Goal: Information Seeking & Learning: Check status

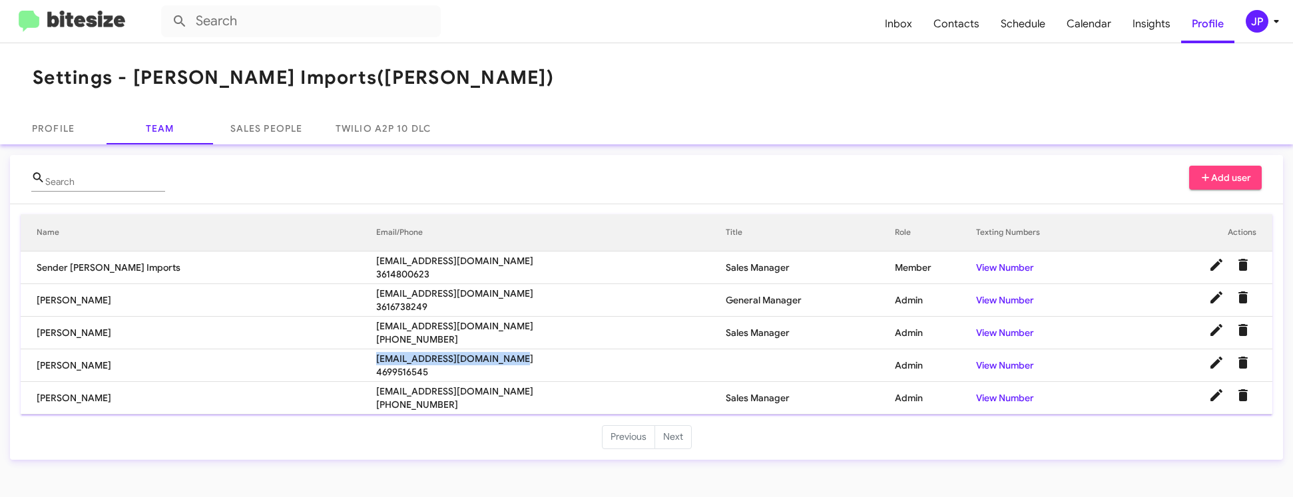
click at [33, 27] on img at bounding box center [72, 22] width 106 height 22
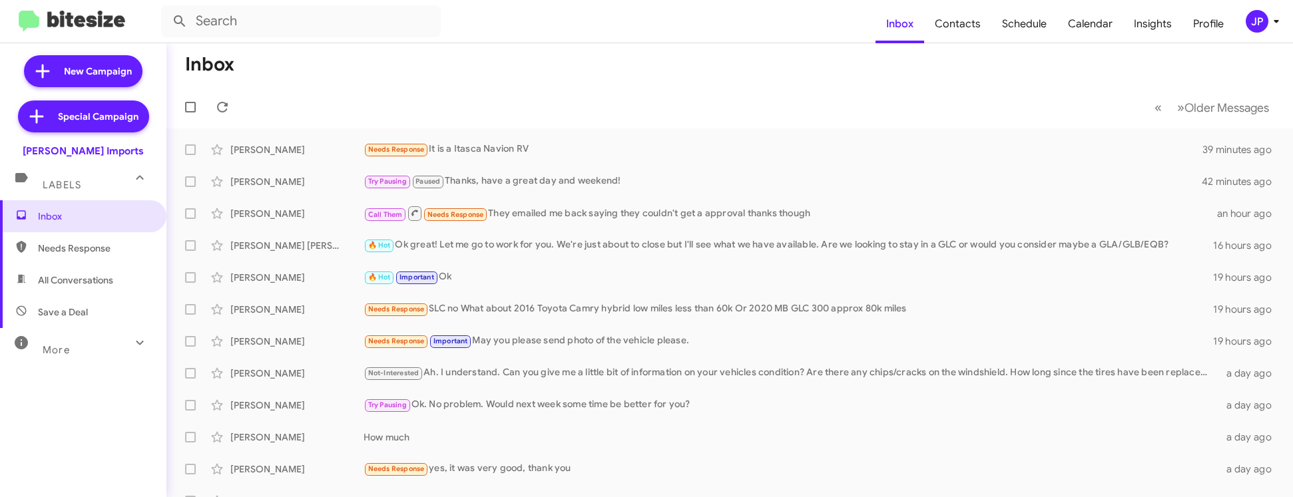
click at [1270, 4] on mat-toolbar "Inbox Contacts Schedule Calendar Insights Profile JP" at bounding box center [646, 21] width 1293 height 43
click at [1268, 28] on icon at bounding box center [1276, 21] width 16 height 16
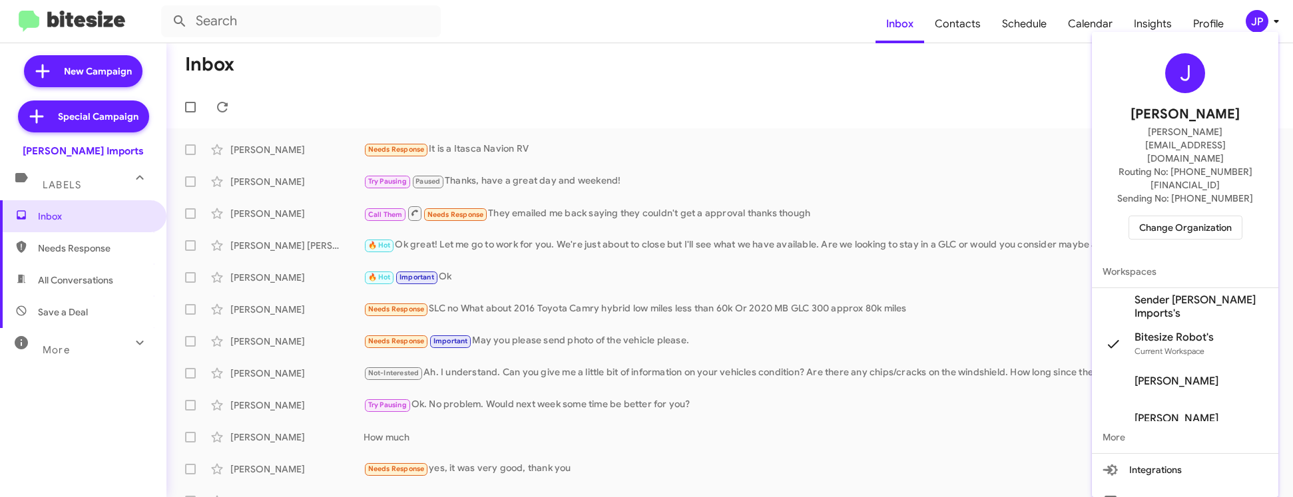
click at [1190, 216] on span "Change Organization" at bounding box center [1185, 227] width 93 height 23
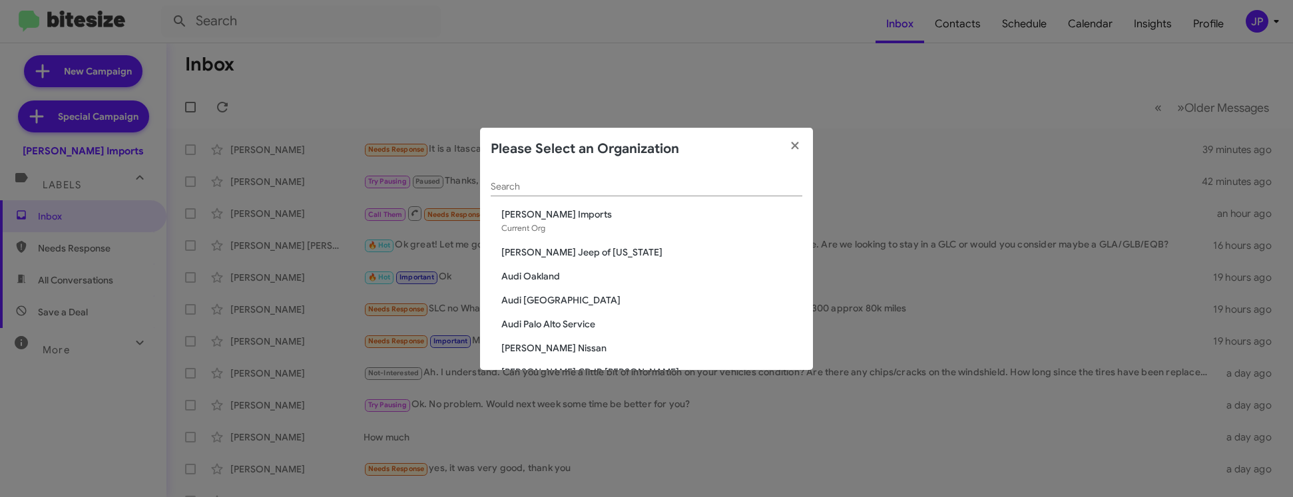
click at [588, 190] on input "Search" at bounding box center [646, 187] width 311 height 11
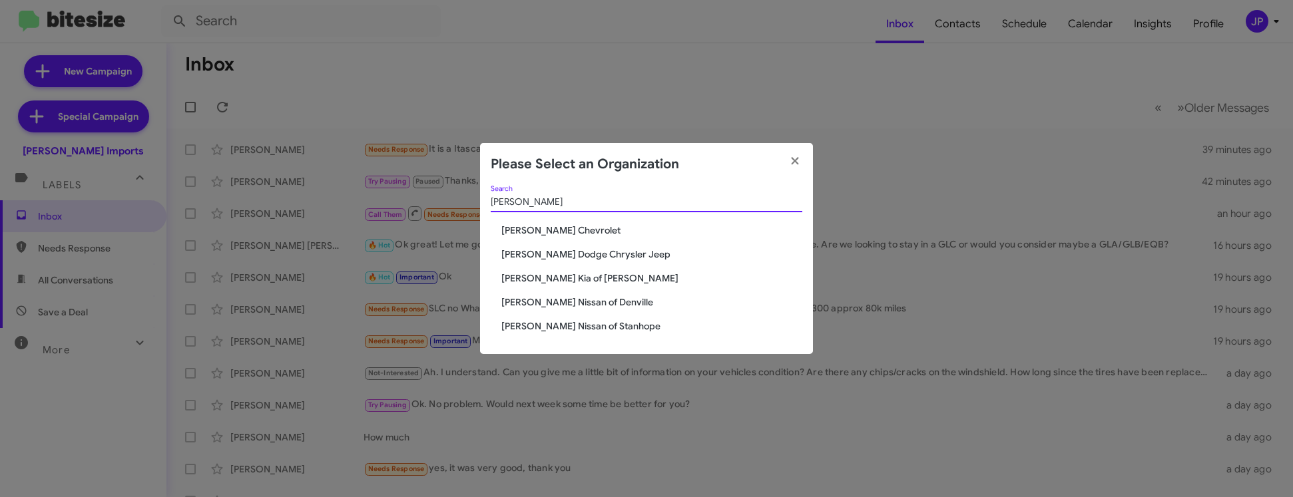
type input "Nielsen"
click at [577, 305] on span "[PERSON_NAME] Nissan of Denville" at bounding box center [651, 302] width 301 height 13
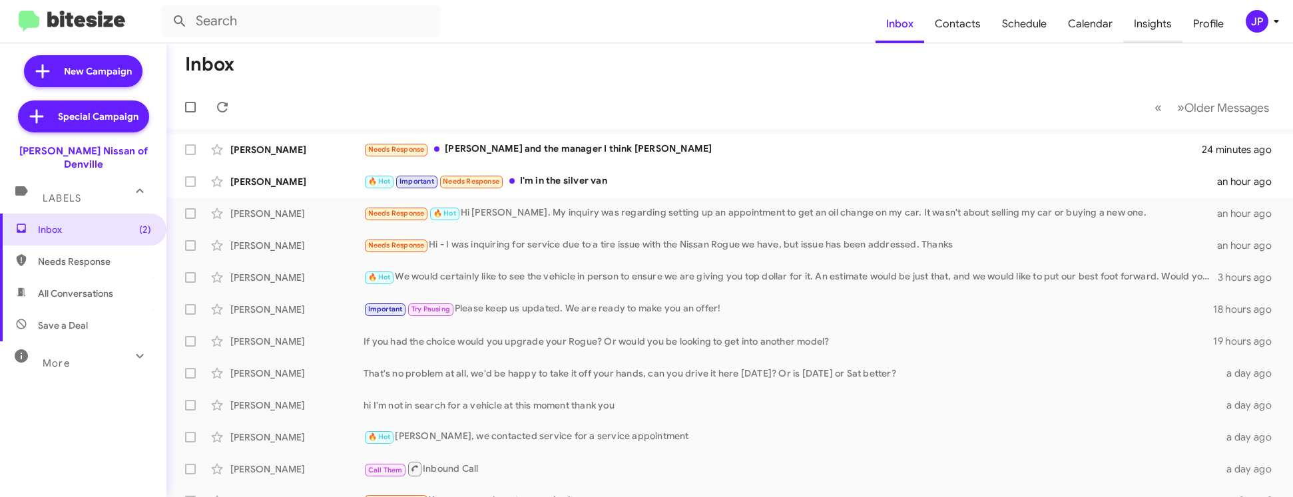
click at [1153, 33] on span "Insights" at bounding box center [1152, 24] width 59 height 39
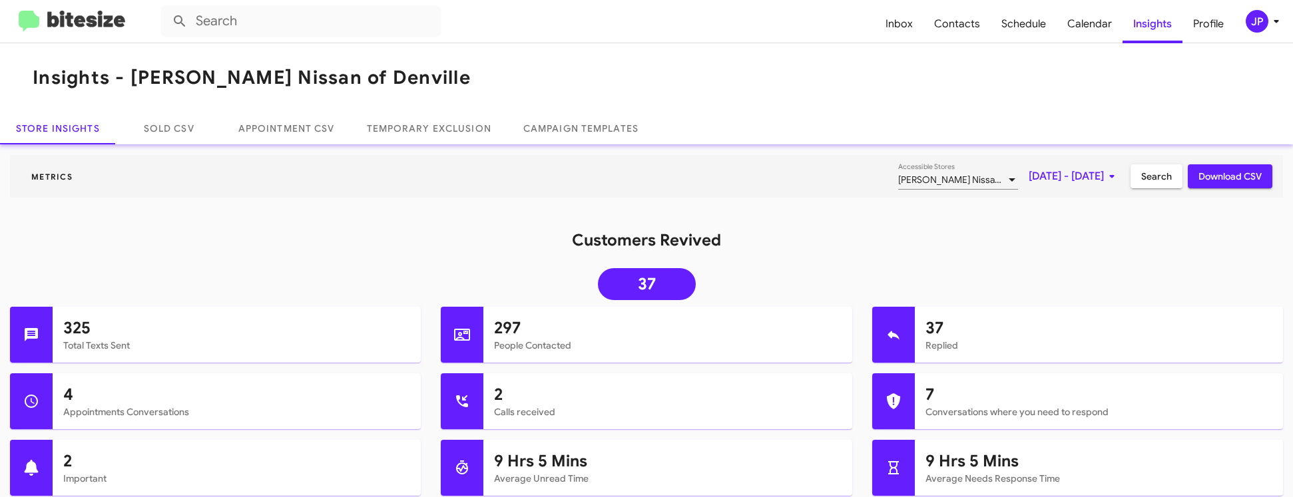
click at [998, 163] on mat-toolbar "Metrics [PERSON_NAME] Nissan of Denville Accessible Stores [DATE] - [DATE] Sear…" at bounding box center [646, 176] width 1273 height 43
click at [1028, 178] on span "[DATE] - [DATE]" at bounding box center [1073, 176] width 91 height 24
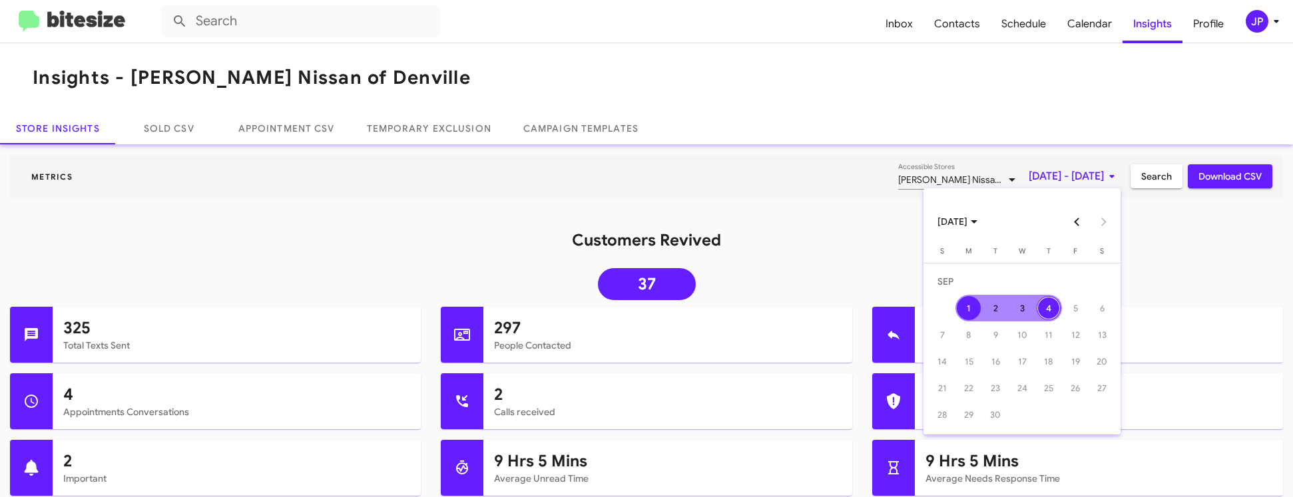
click at [1078, 226] on button "Previous month" at bounding box center [1077, 221] width 27 height 27
click at [991, 395] on div "22" at bounding box center [995, 388] width 24 height 24
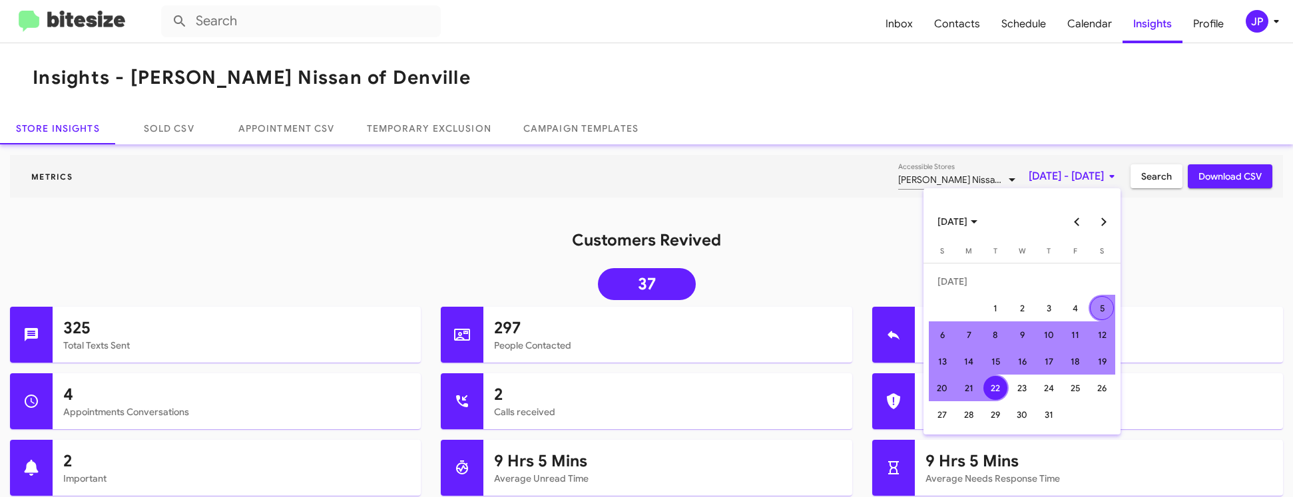
click at [1108, 222] on button "Next month" at bounding box center [1103, 221] width 27 height 27
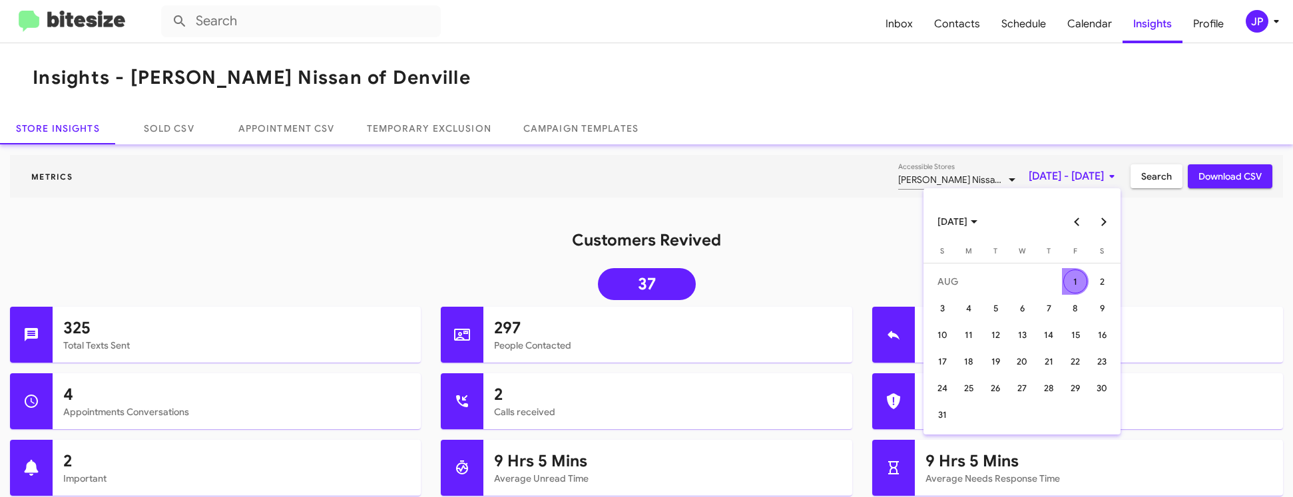
click at [1108, 222] on button "Next month" at bounding box center [1103, 221] width 27 height 27
click at [1046, 300] on div "4" at bounding box center [1048, 308] width 24 height 24
click at [1133, 239] on h1 "Customers Revived" at bounding box center [646, 240] width 1293 height 21
click at [1145, 187] on span "Search" at bounding box center [1156, 176] width 31 height 24
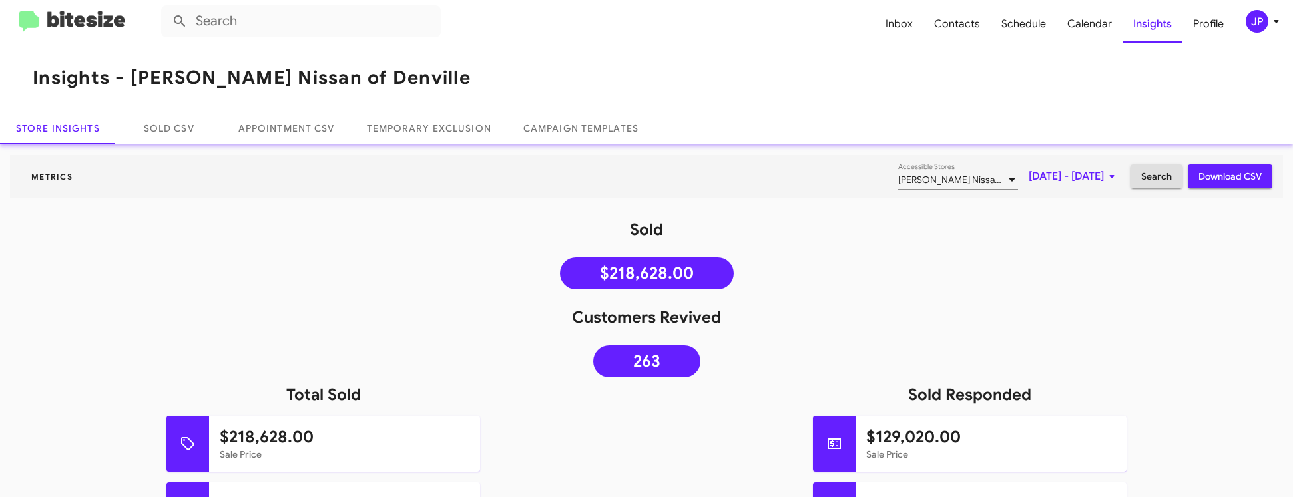
click at [916, 173] on div "[PERSON_NAME] Nissan of Denville Accessible Stores" at bounding box center [958, 177] width 120 height 26
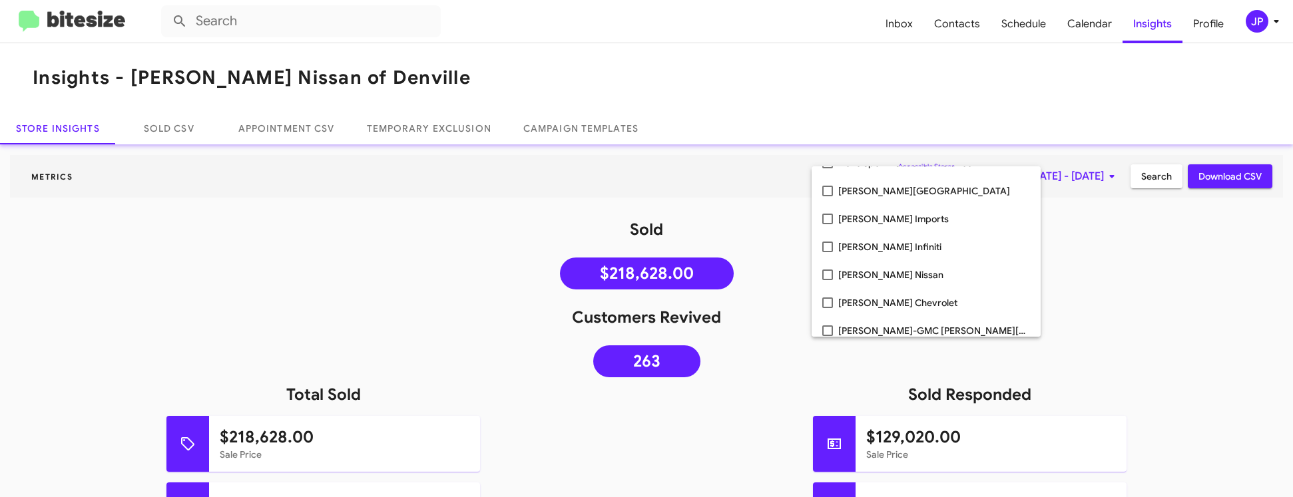
scroll to position [718, 0]
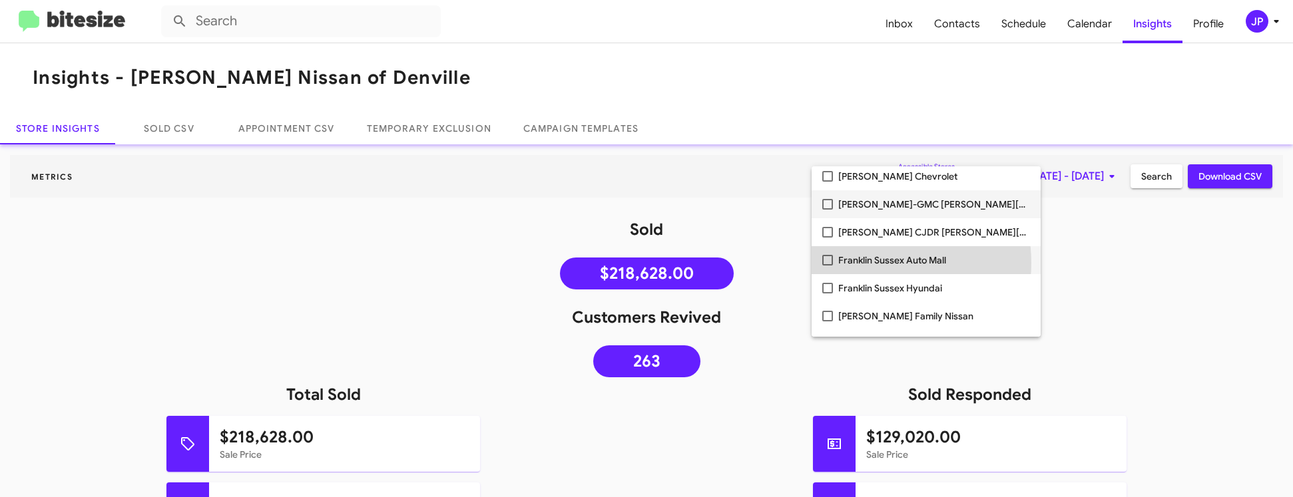
click at [871, 263] on span "Franklin Sussex Auto Mall" at bounding box center [934, 260] width 192 height 28
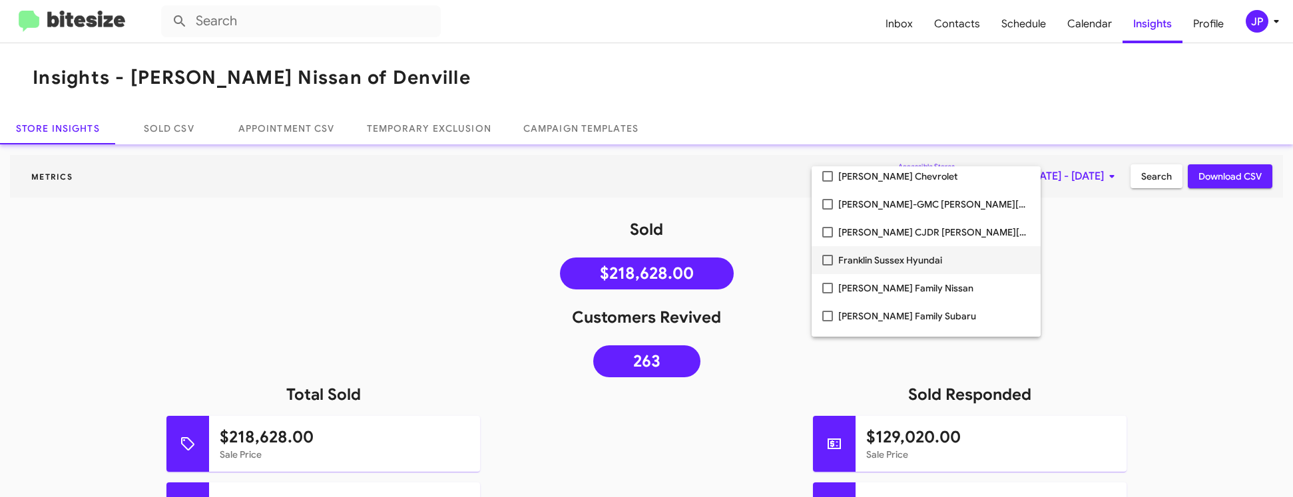
click at [879, 265] on span "Franklin Sussex Hyundai" at bounding box center [934, 260] width 192 height 28
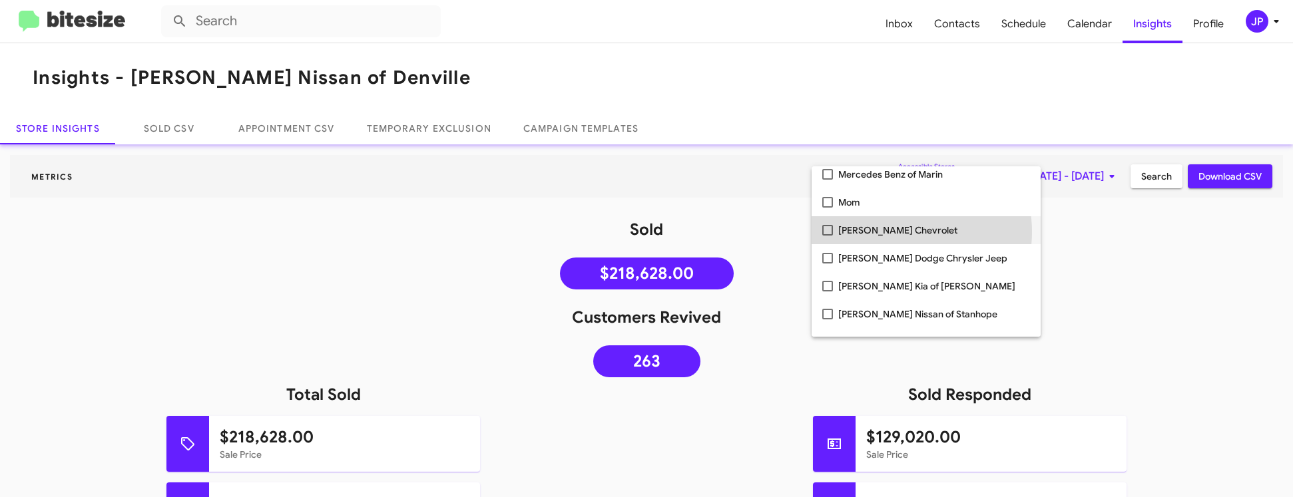
click at [899, 232] on span "[PERSON_NAME] Chevrolet" at bounding box center [934, 230] width 192 height 28
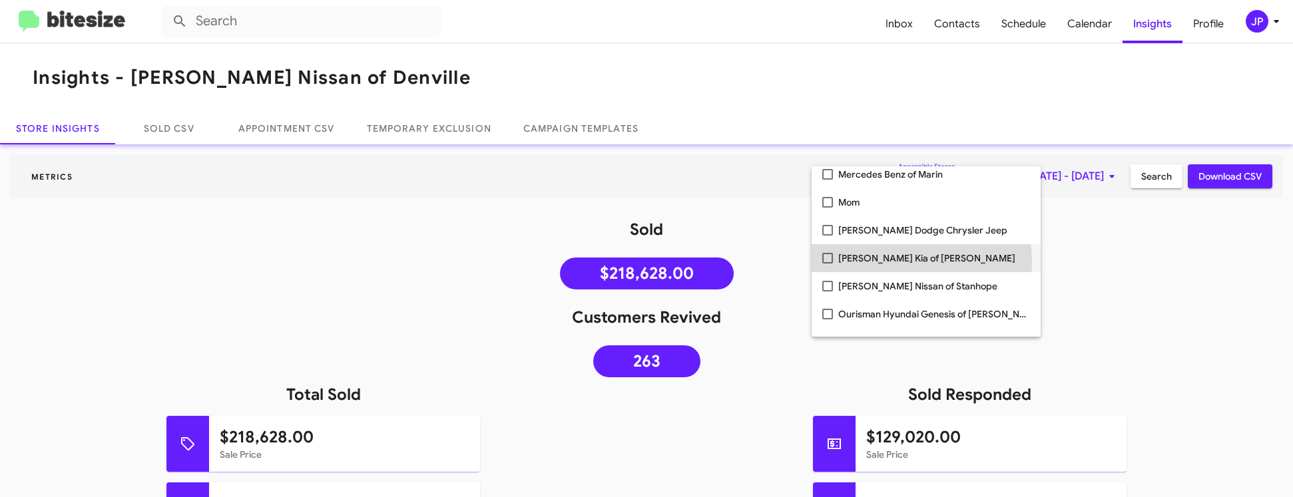
click at [894, 262] on span "[PERSON_NAME] Kia of [PERSON_NAME]" at bounding box center [934, 258] width 192 height 28
click at [894, 262] on span "[PERSON_NAME] Nissan of Stanhope" at bounding box center [934, 258] width 192 height 28
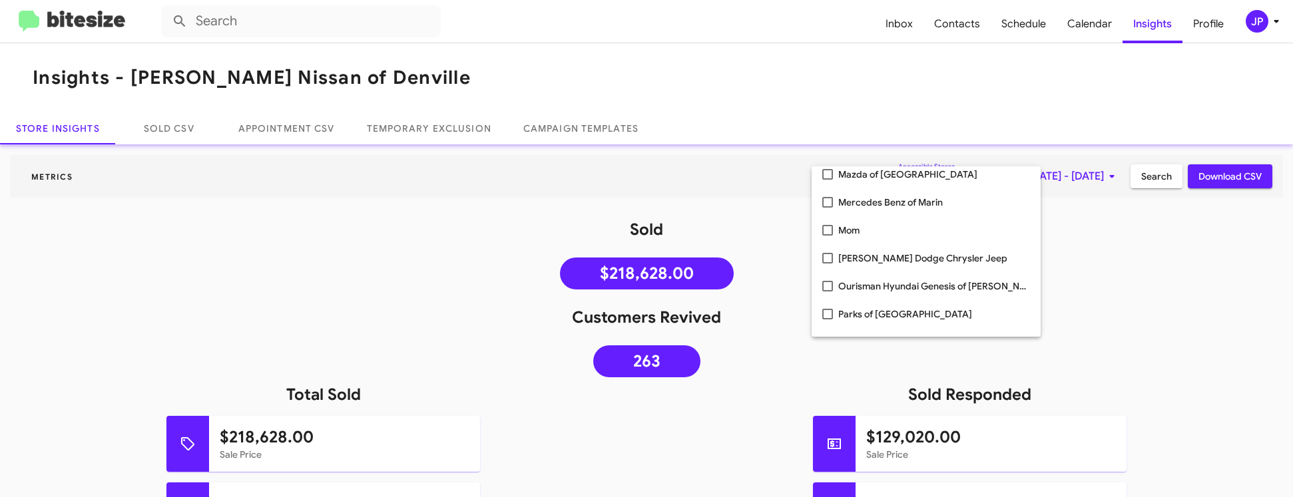
scroll to position [1516, 0]
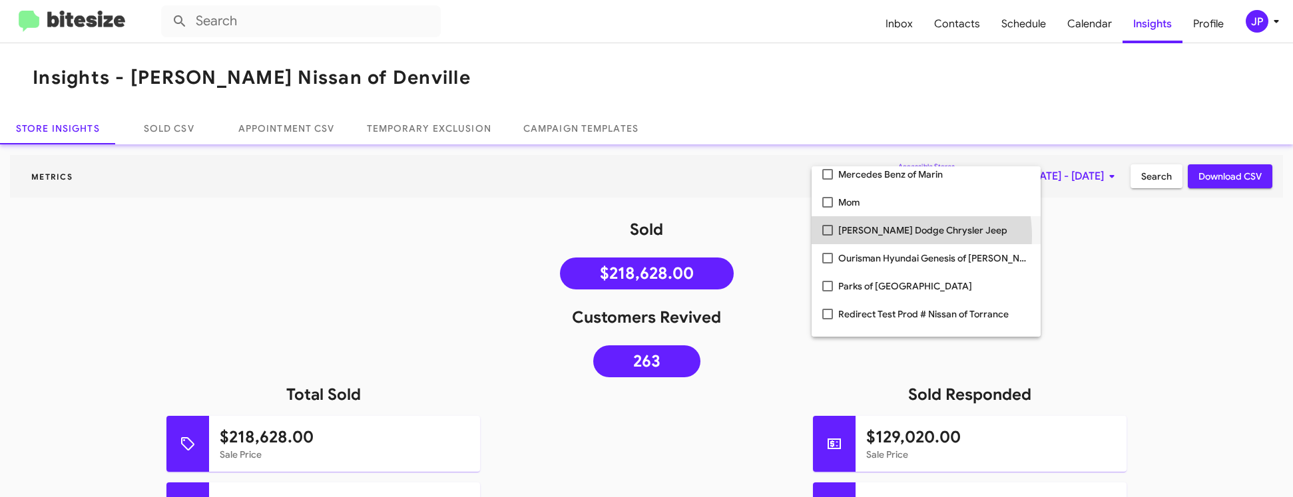
click at [891, 236] on span "[PERSON_NAME] Dodge Chrysler Jeep" at bounding box center [934, 230] width 192 height 28
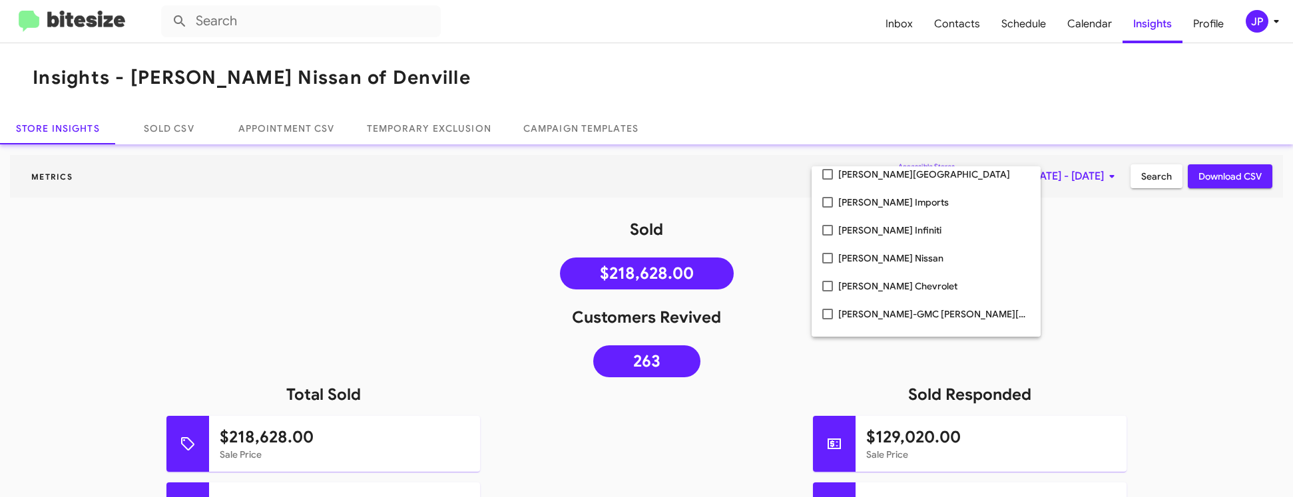
scroll to position [0, 0]
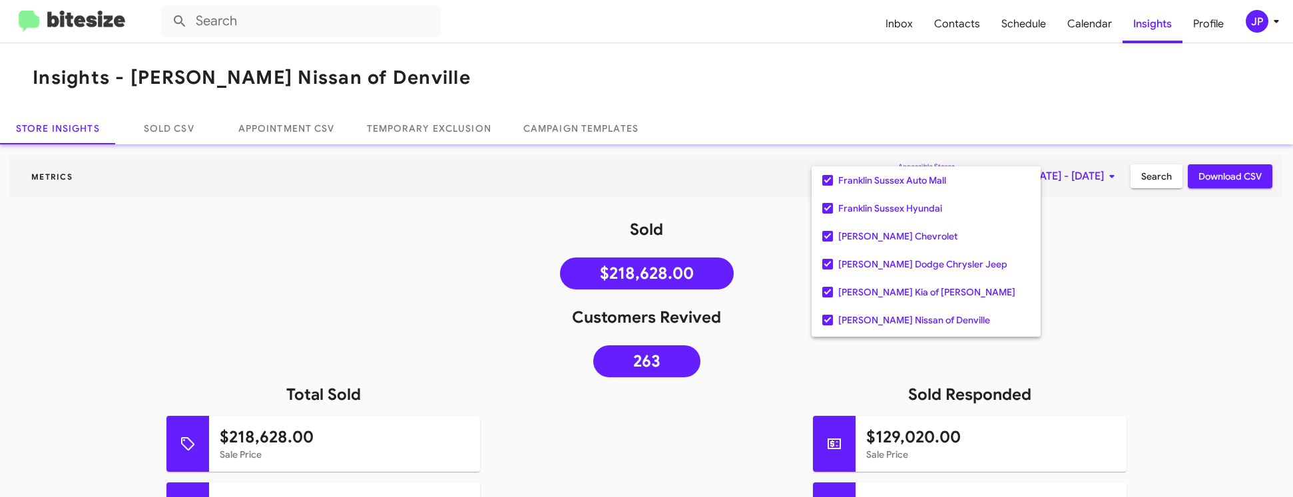
click at [1135, 186] on div at bounding box center [646, 248] width 1293 height 497
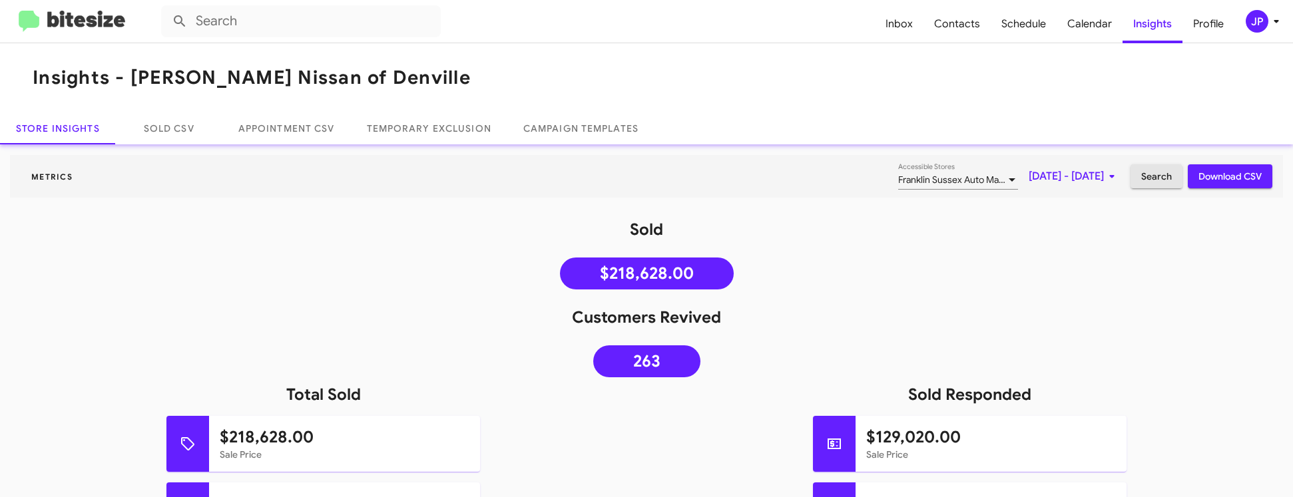
click at [1141, 181] on span "Search" at bounding box center [1156, 176] width 31 height 24
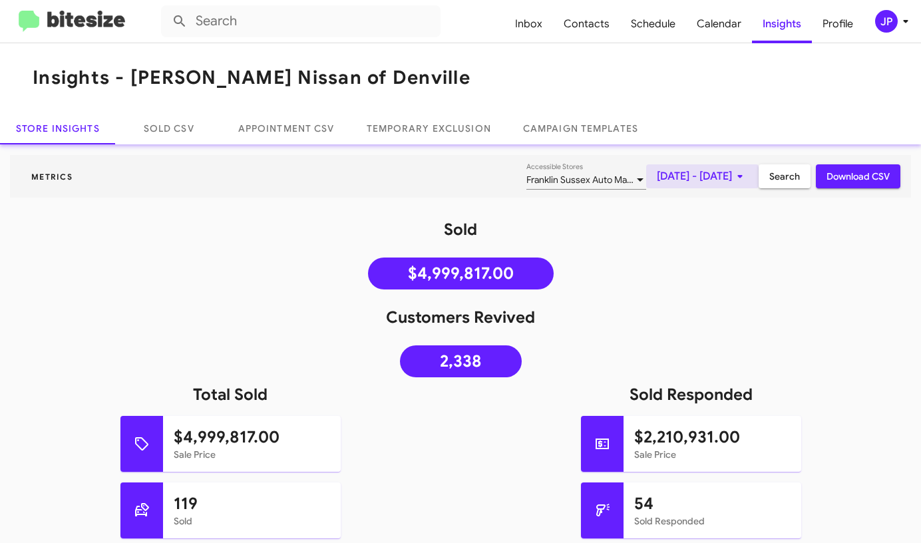
click at [710, 178] on span "[DATE] - [DATE]" at bounding box center [702, 176] width 91 height 24
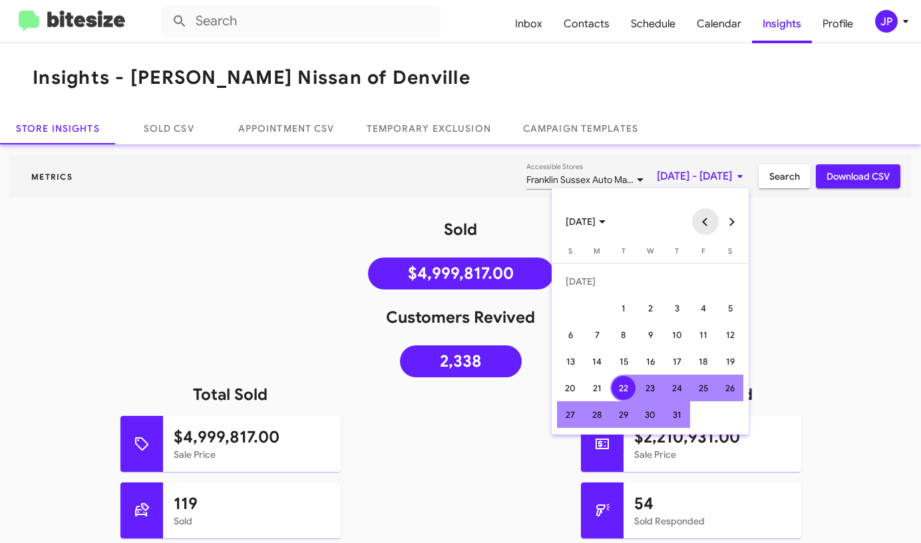
click at [713, 217] on button "Previous month" at bounding box center [705, 221] width 27 height 27
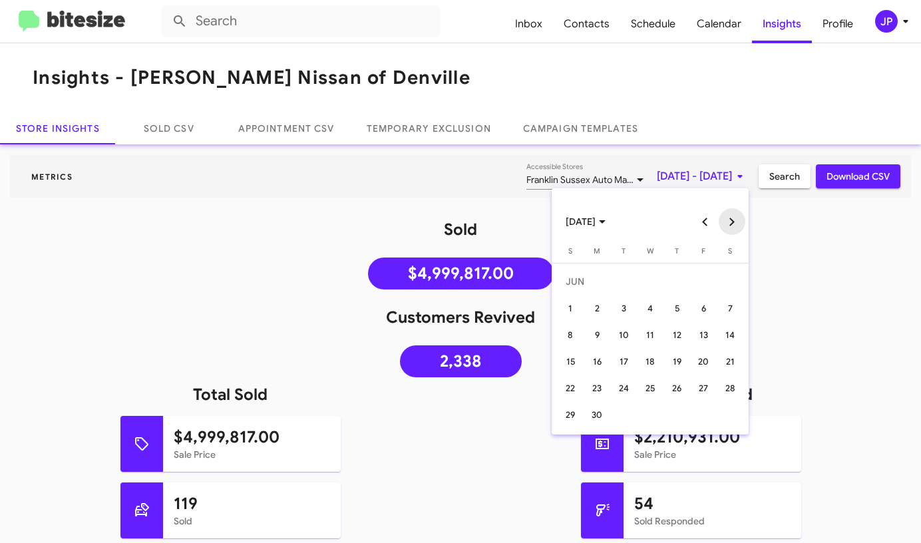
click at [737, 218] on button "Next month" at bounding box center [732, 221] width 27 height 27
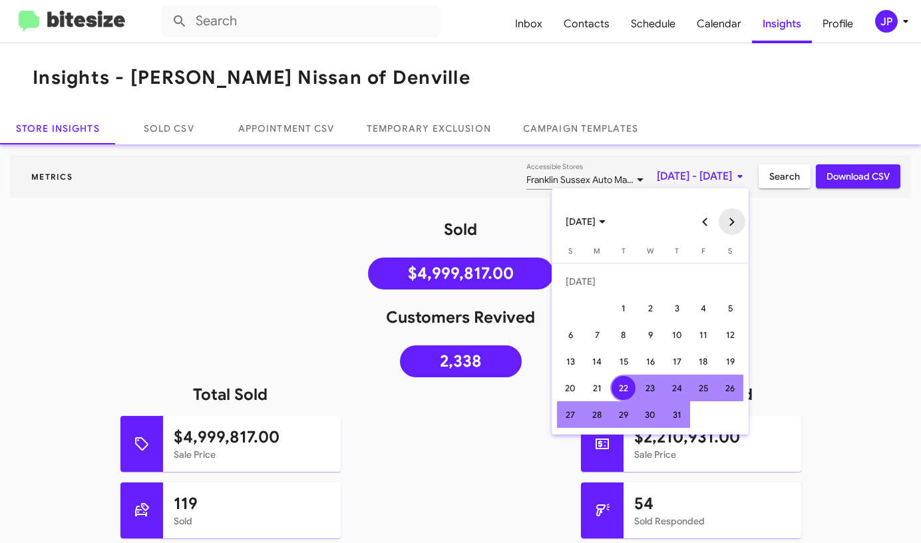
click at [736, 218] on button "Next month" at bounding box center [732, 221] width 27 height 27
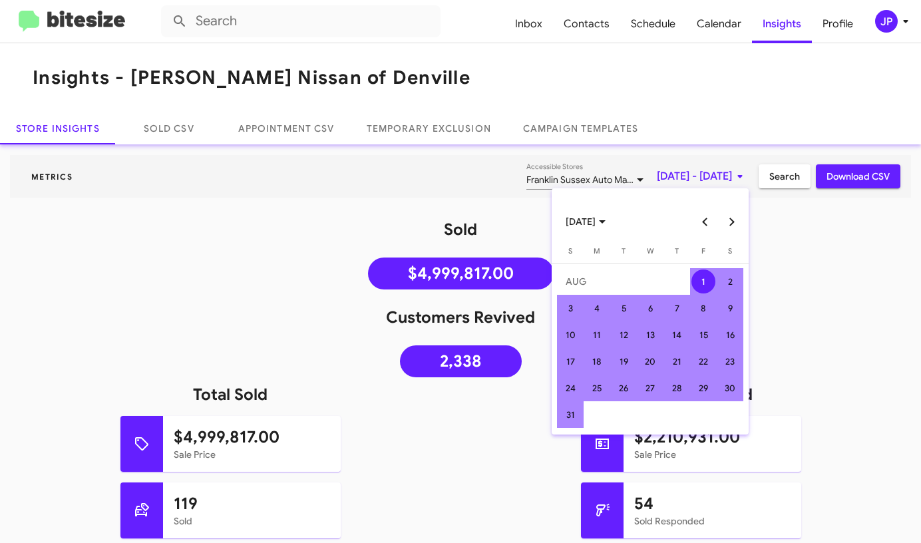
click at [694, 277] on div "1" at bounding box center [704, 282] width 24 height 24
click at [564, 423] on div "31" at bounding box center [570, 415] width 24 height 24
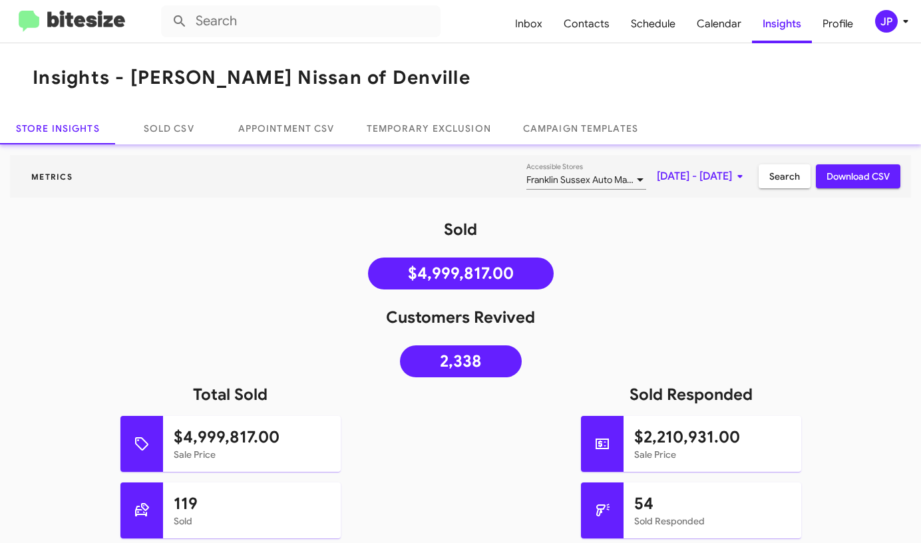
click at [769, 176] on span "Search" at bounding box center [784, 176] width 31 height 24
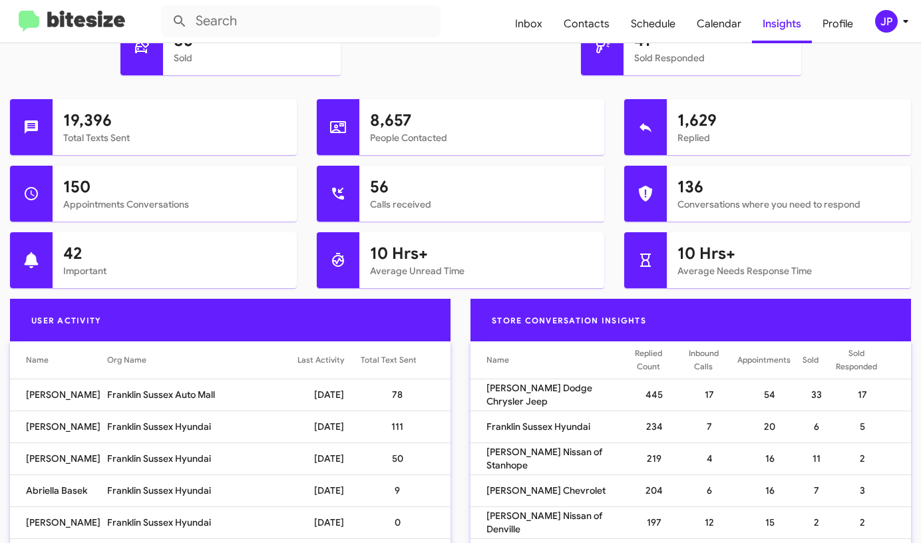
scroll to position [598, 0]
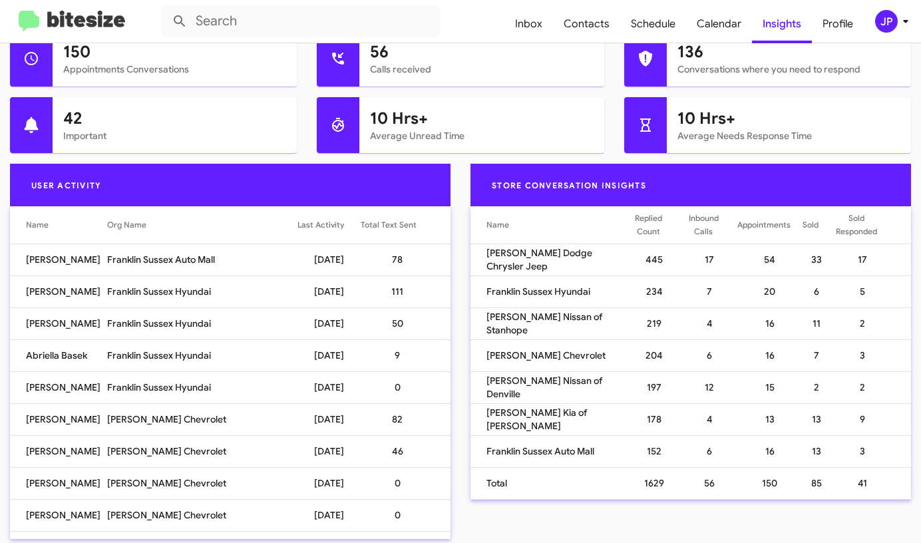
click at [385, 236] on th "Total Text Sent" at bounding box center [406, 224] width 90 height 37
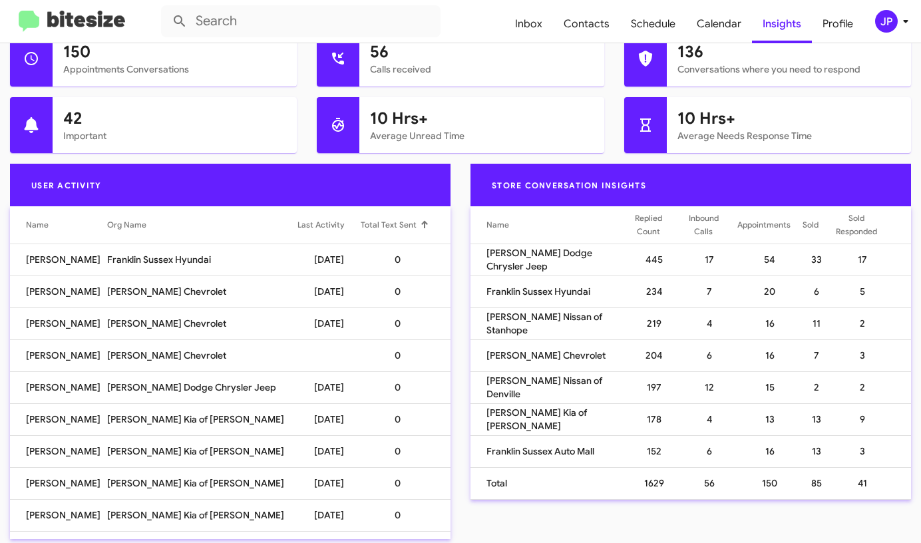
click at [387, 228] on div "Total Text Sent" at bounding box center [389, 224] width 56 height 13
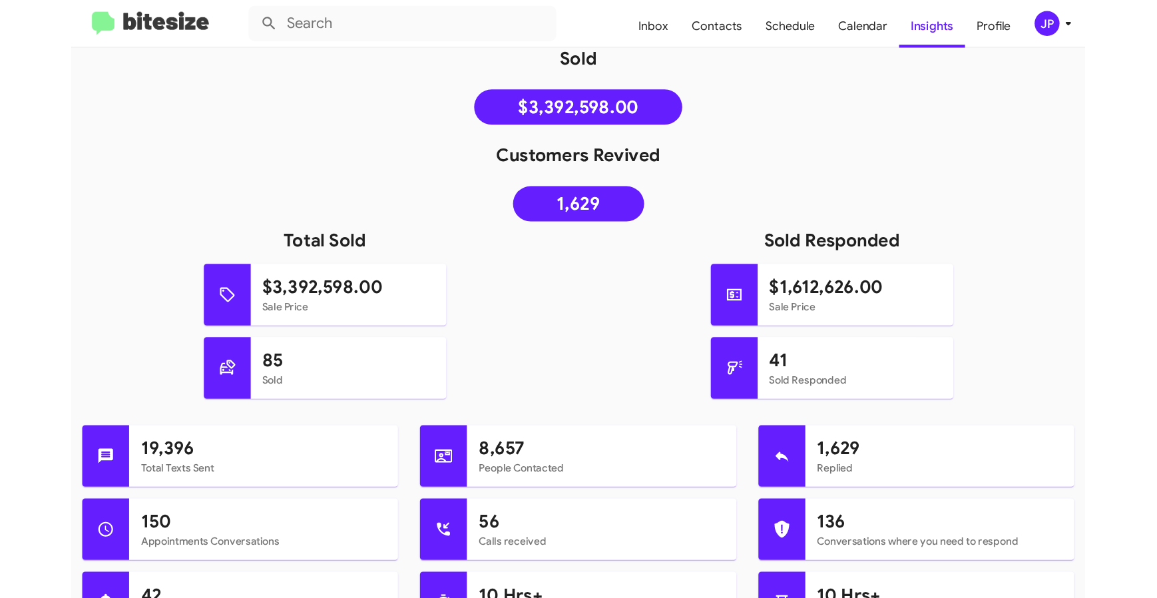
scroll to position [177, 0]
